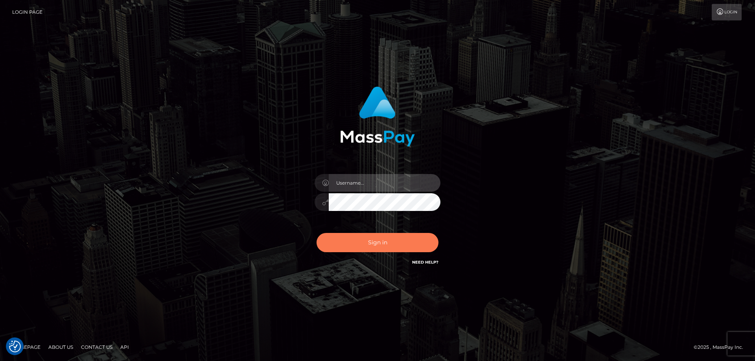
type input "angie.ctfo"
click at [390, 244] on button "Sign in" at bounding box center [378, 242] width 122 height 19
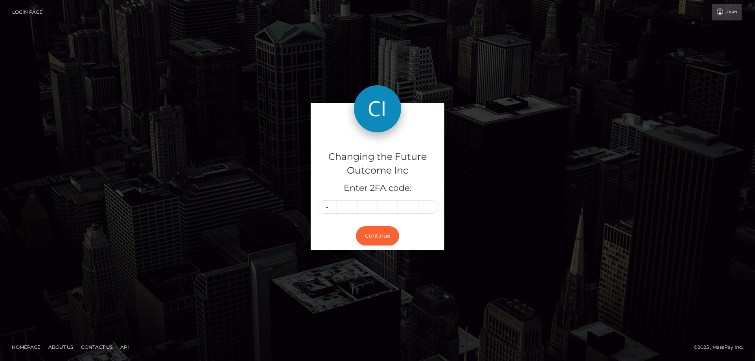
type input "1"
type input "5"
type input "9"
type input "7"
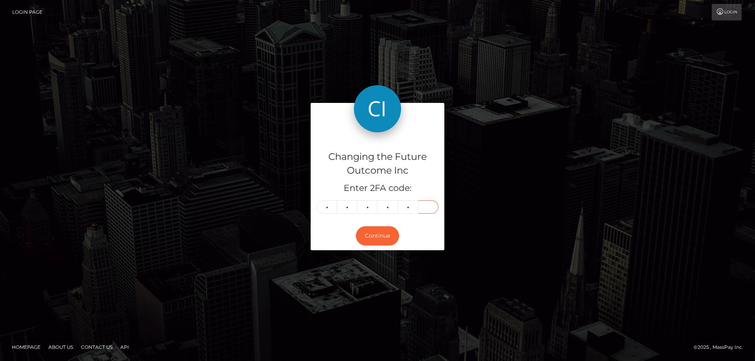
type input "8"
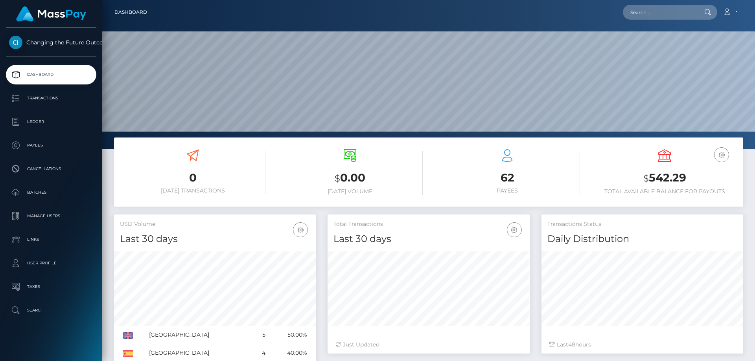
scroll to position [140, 202]
